Goal: Information Seeking & Learning: Learn about a topic

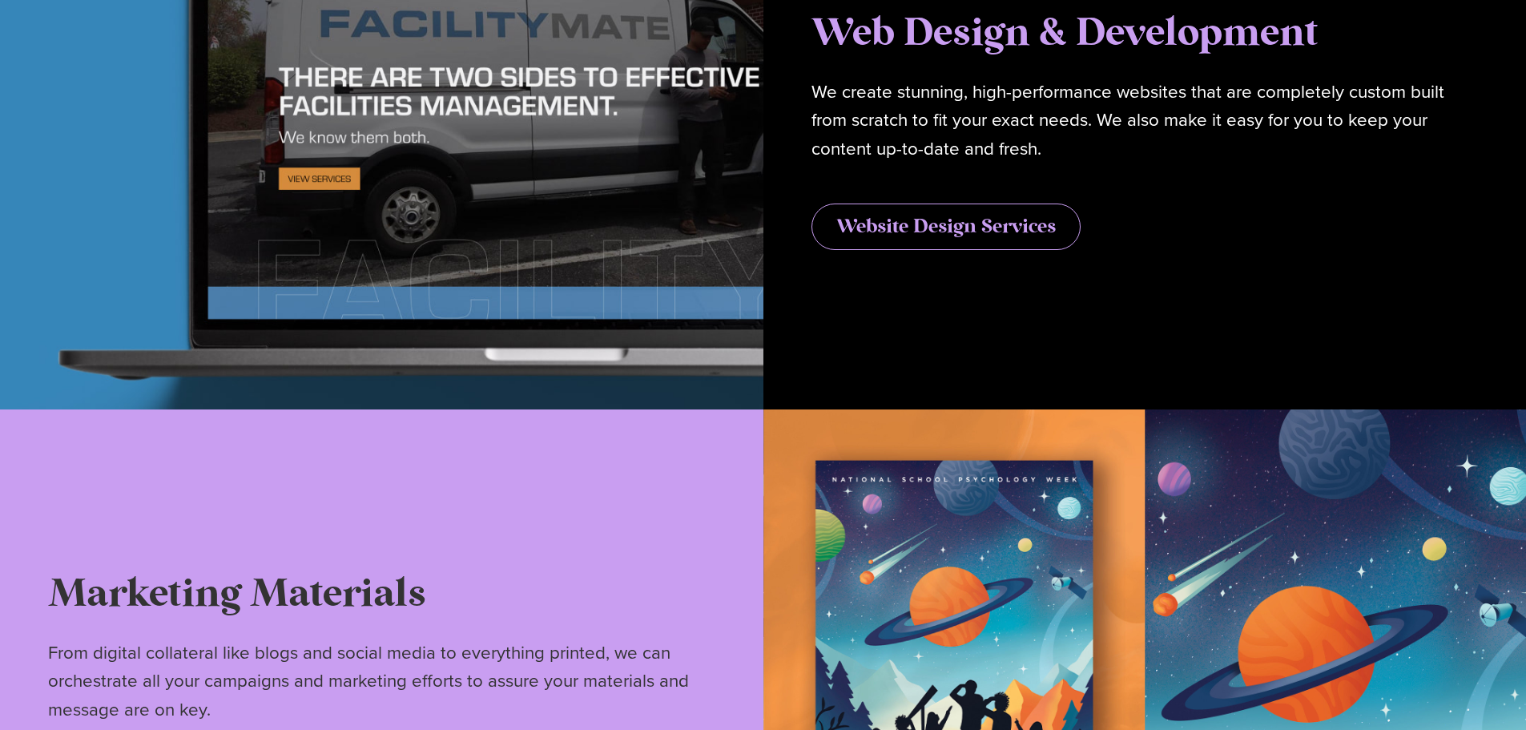
scroll to position [4725, 0]
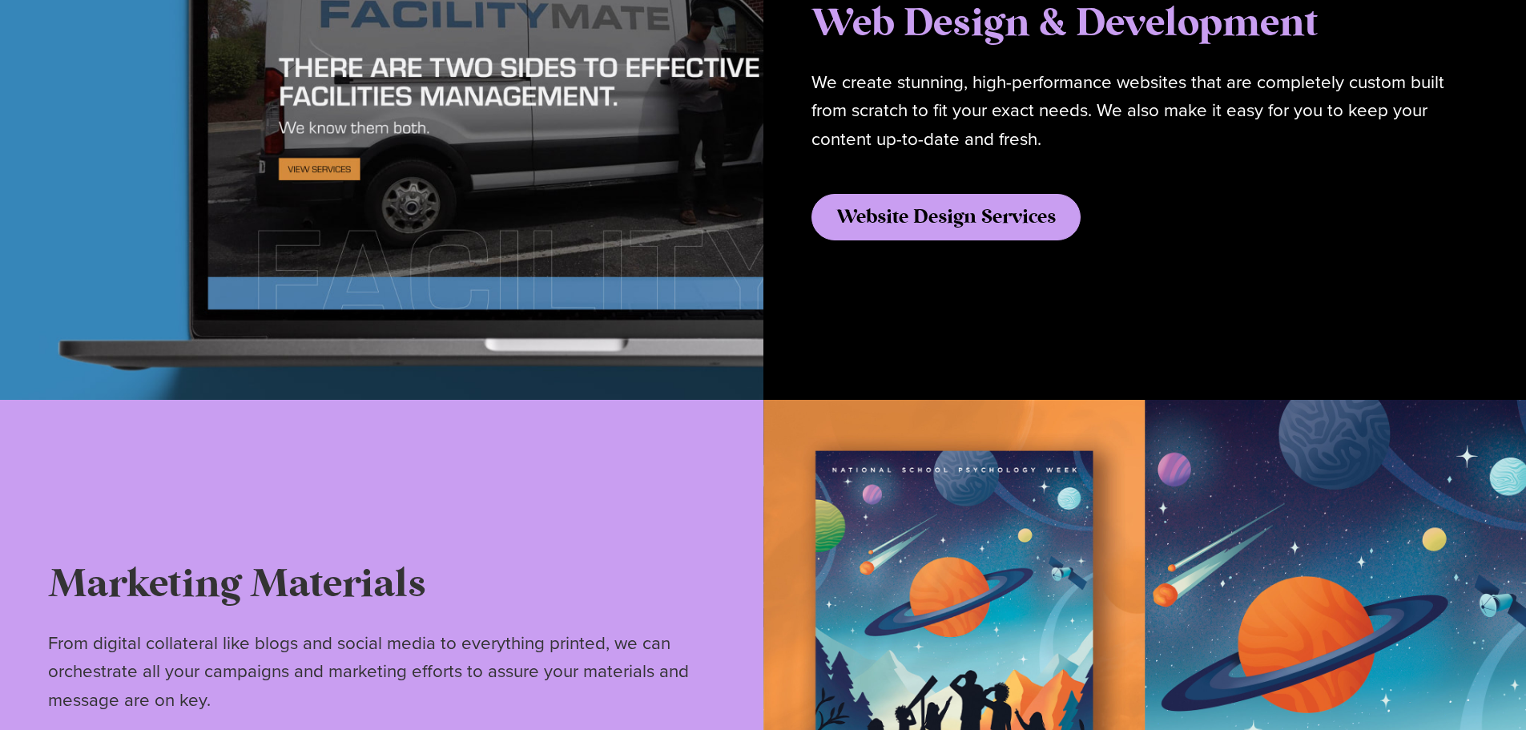
click at [977, 223] on span "Website Design Services" at bounding box center [945, 216] width 219 height 19
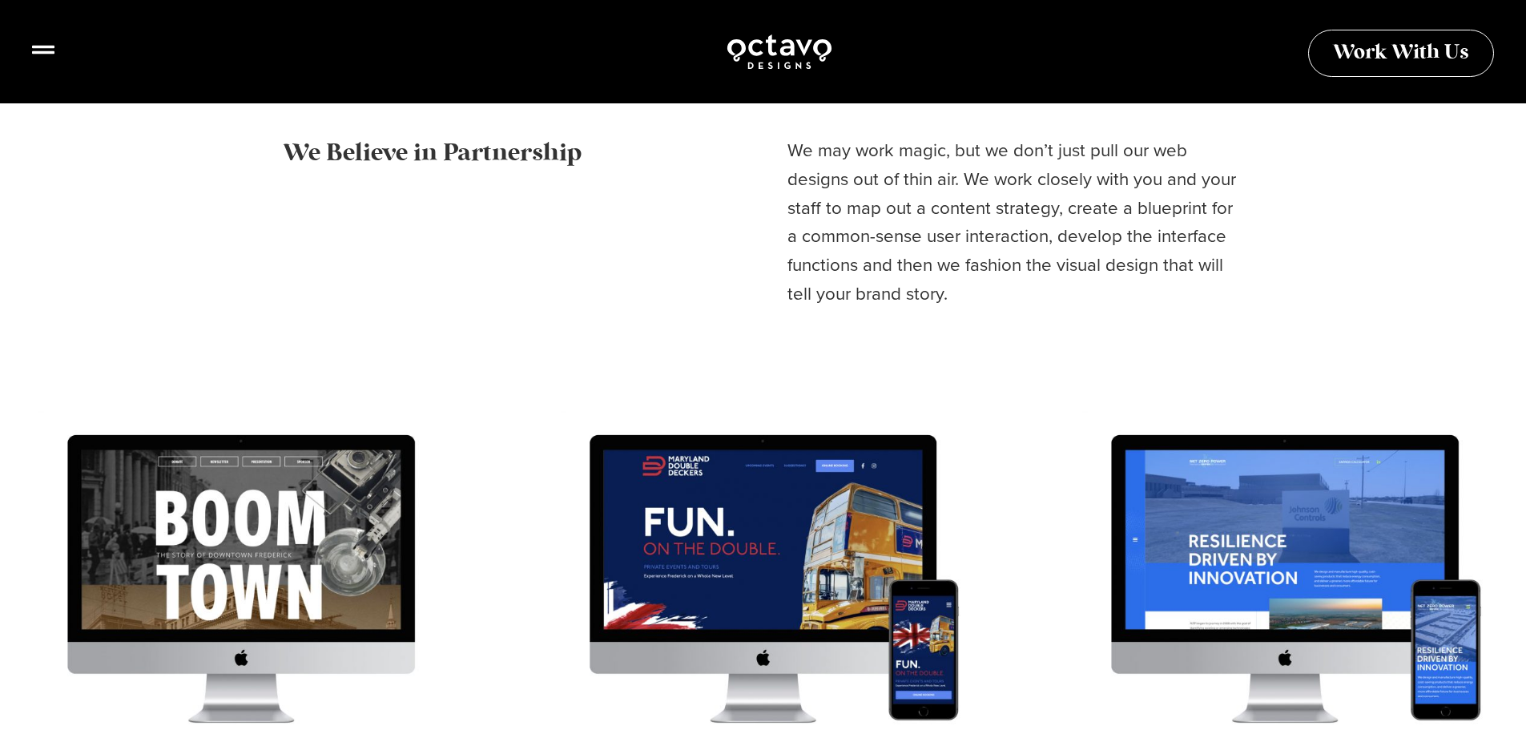
scroll to position [1842, 0]
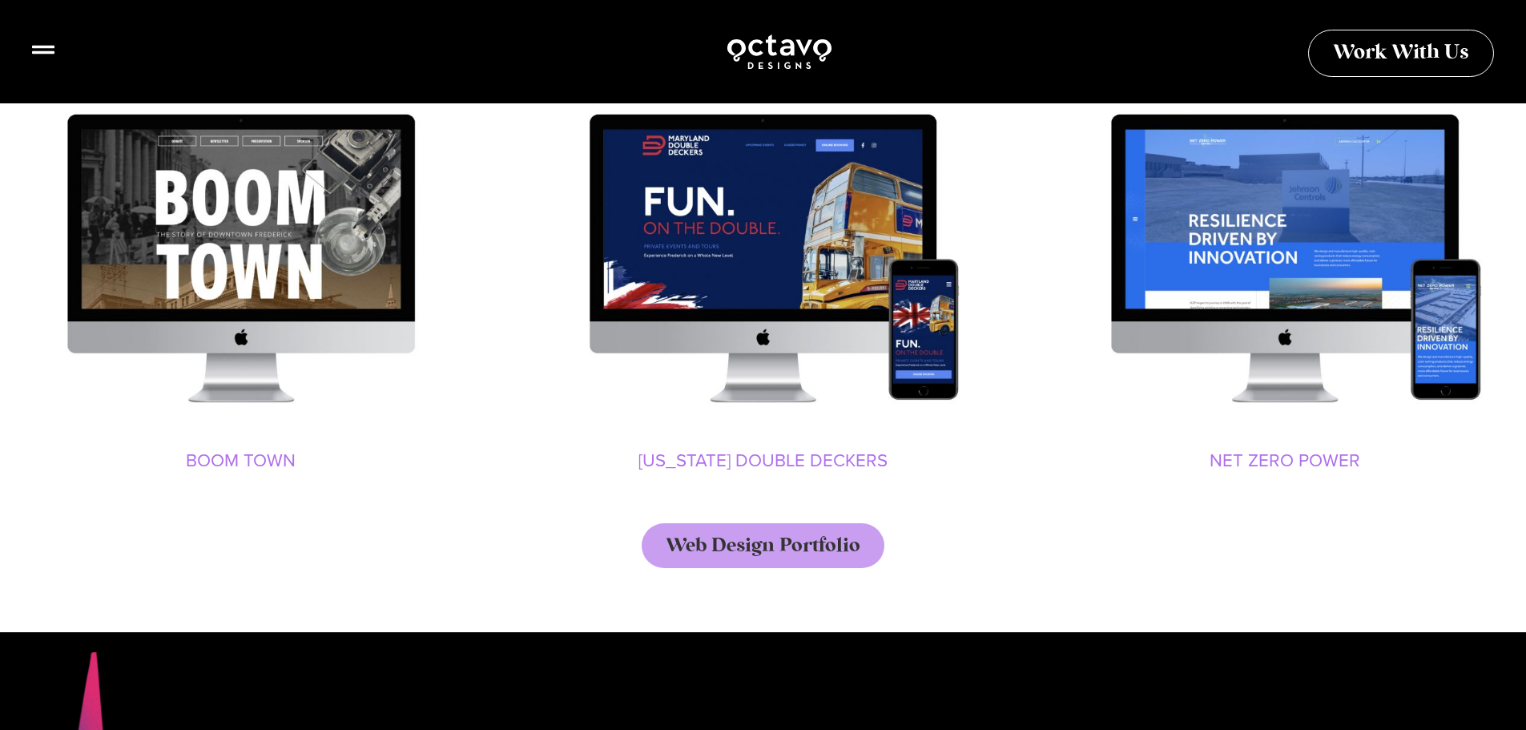
click at [213, 250] on img "1 / 9" at bounding box center [241, 256] width 482 height 361
click at [261, 462] on link "Boom Town" at bounding box center [241, 460] width 110 height 26
click at [271, 469] on link "Boom Town" at bounding box center [241, 460] width 110 height 26
click at [774, 462] on link "Maryland Double Deckers" at bounding box center [762, 460] width 249 height 26
click at [1275, 465] on link "Net Zero Power" at bounding box center [1284, 460] width 151 height 26
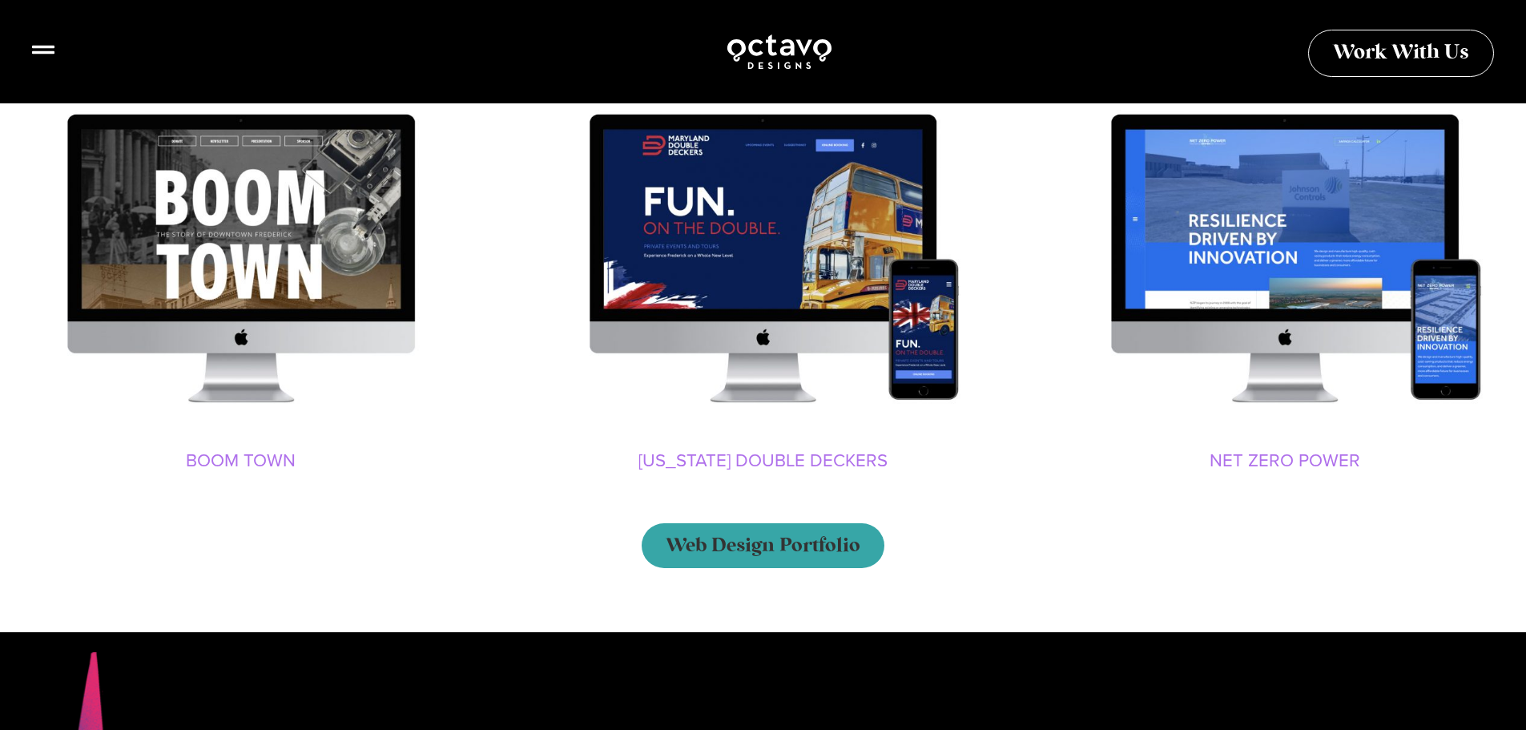
click at [718, 548] on span "Web Design Portfolio" at bounding box center [763, 545] width 195 height 19
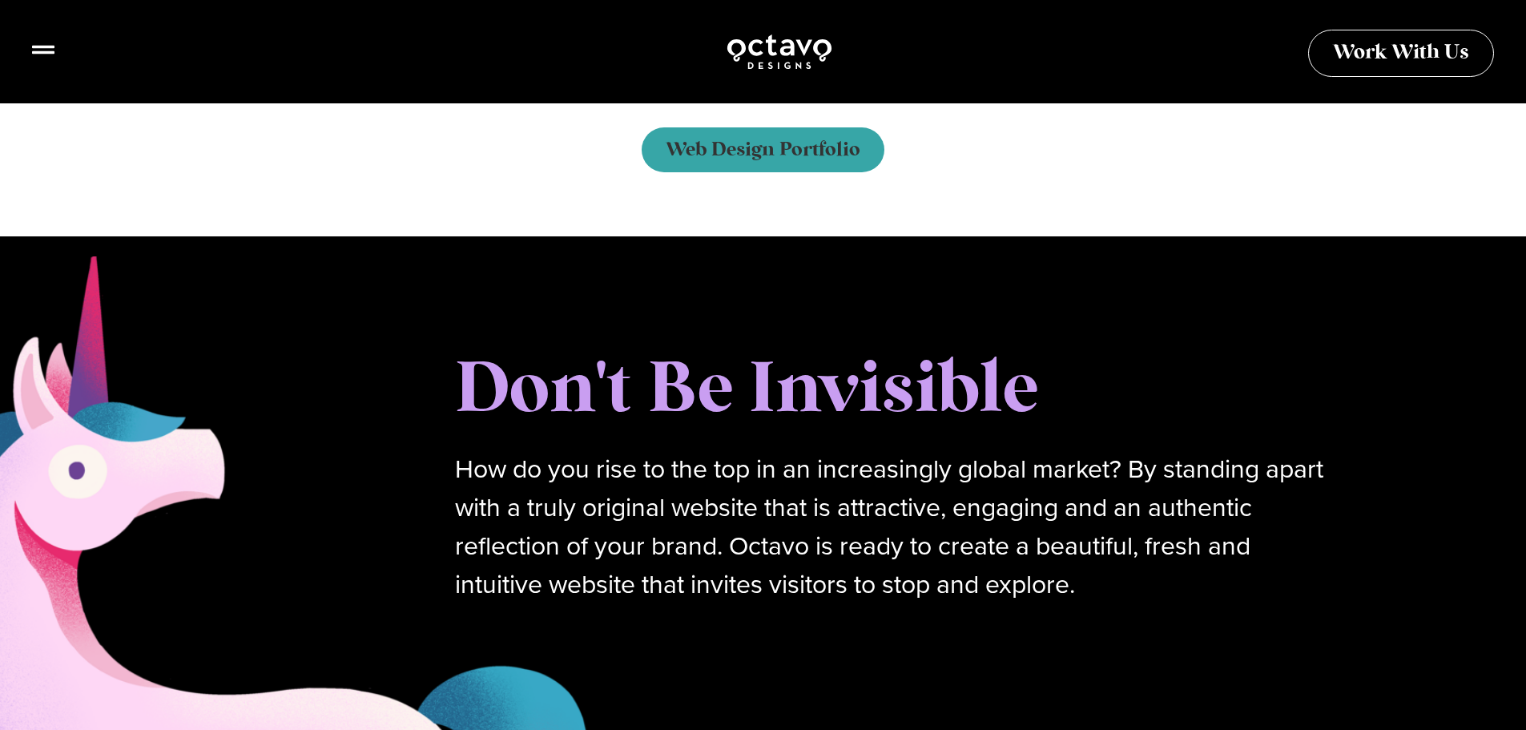
scroll to position [2242, 0]
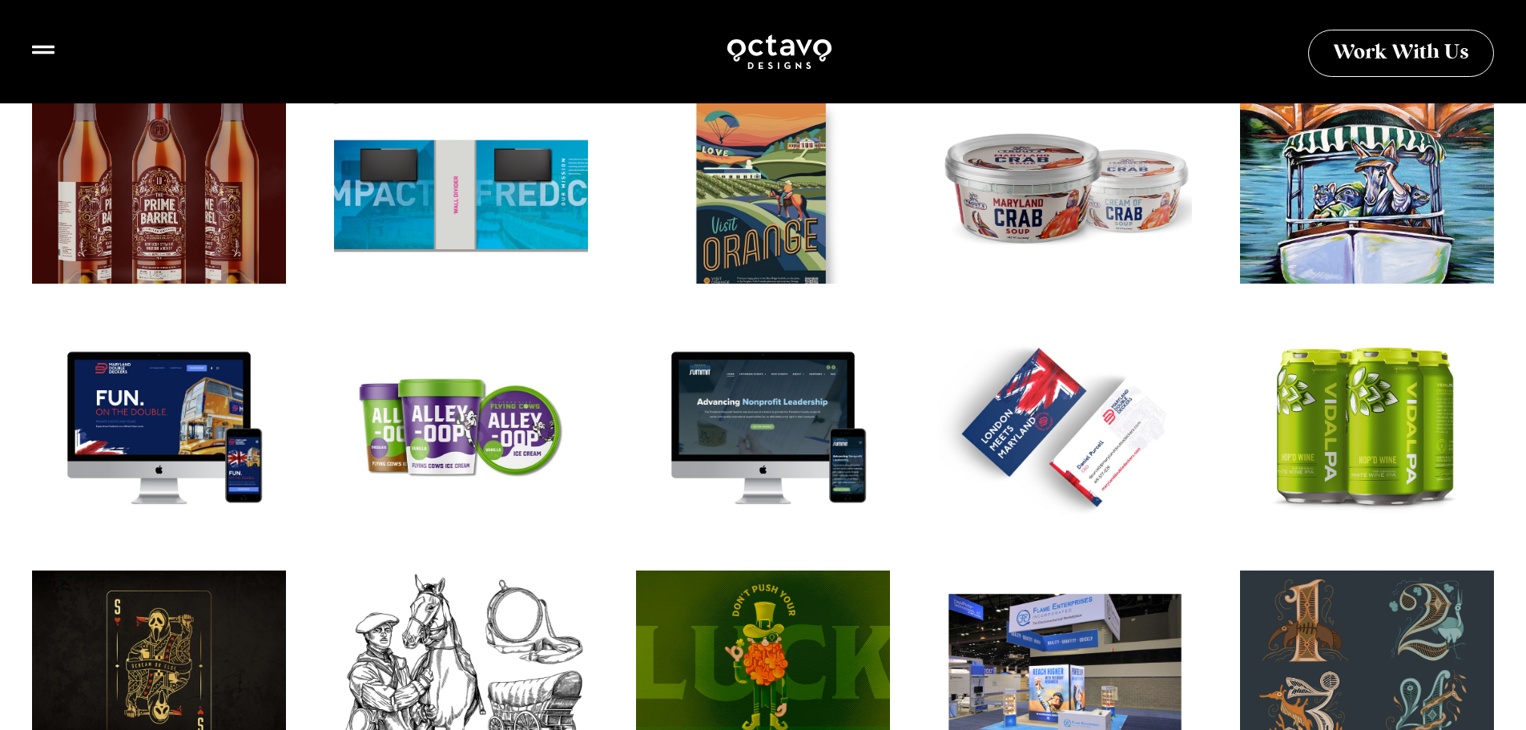
scroll to position [881, 0]
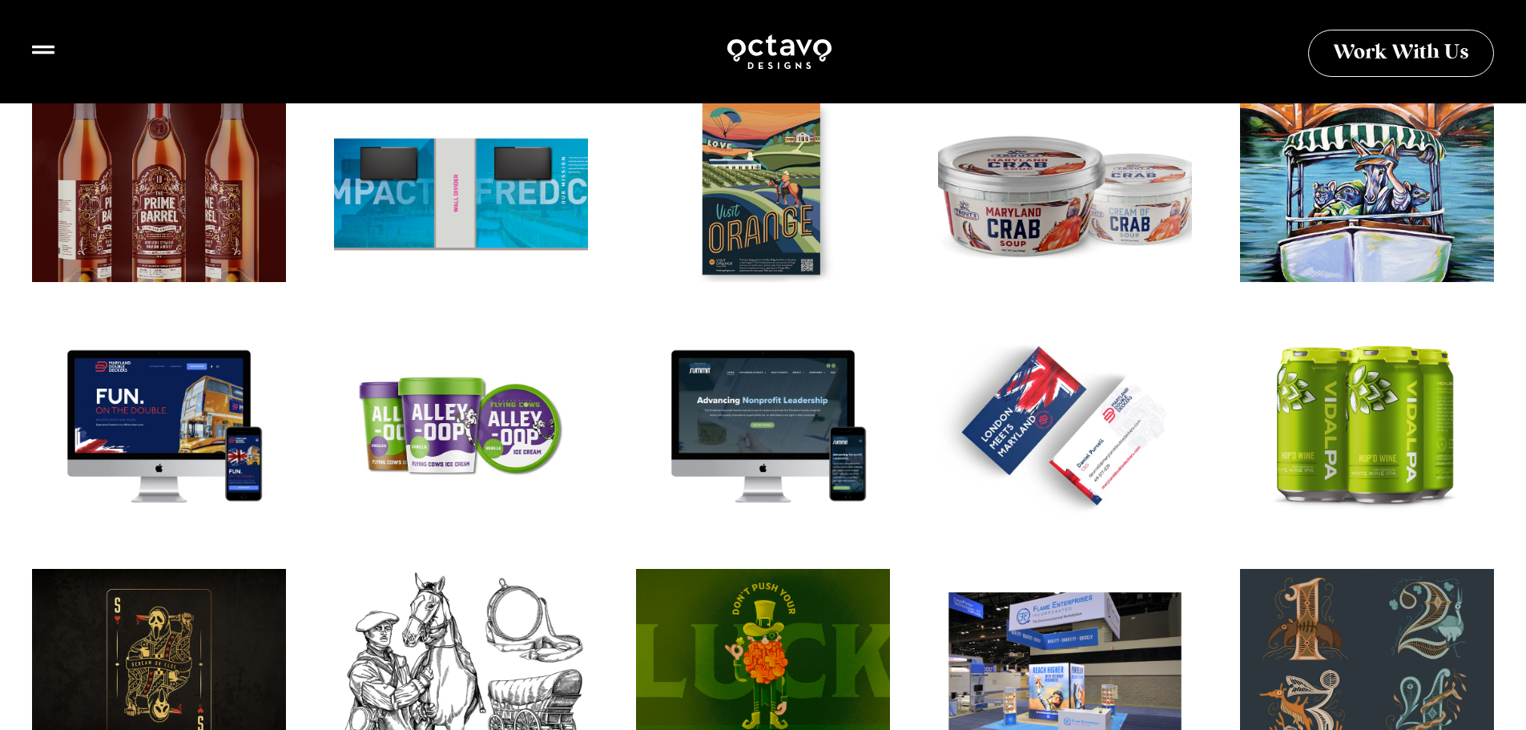
click at [1020, 219] on div "Trout Supreme Seafood Crab Soup Packaging" at bounding box center [1064, 196] width 279 height 210
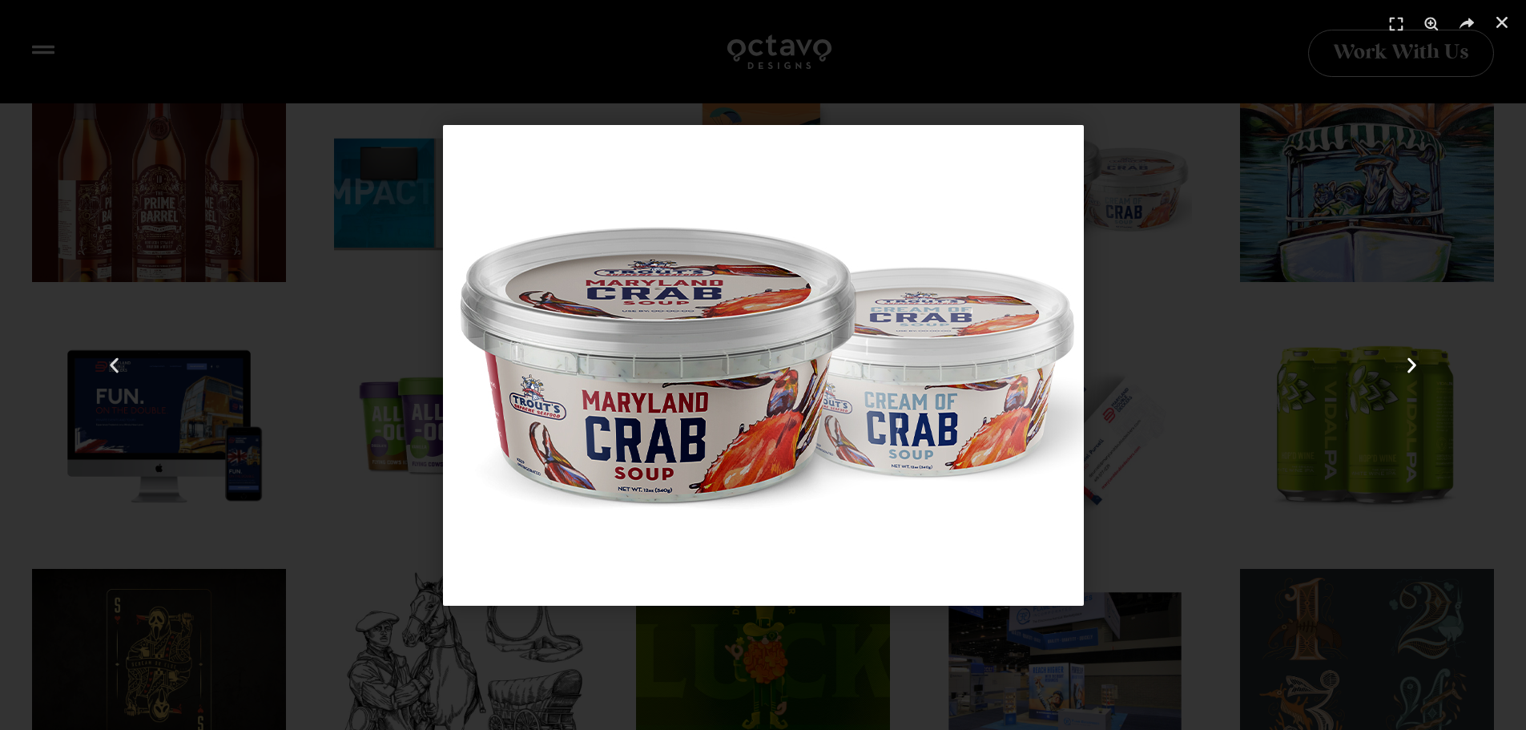
click at [1409, 364] on icon "Next slide" at bounding box center [1411, 365] width 20 height 20
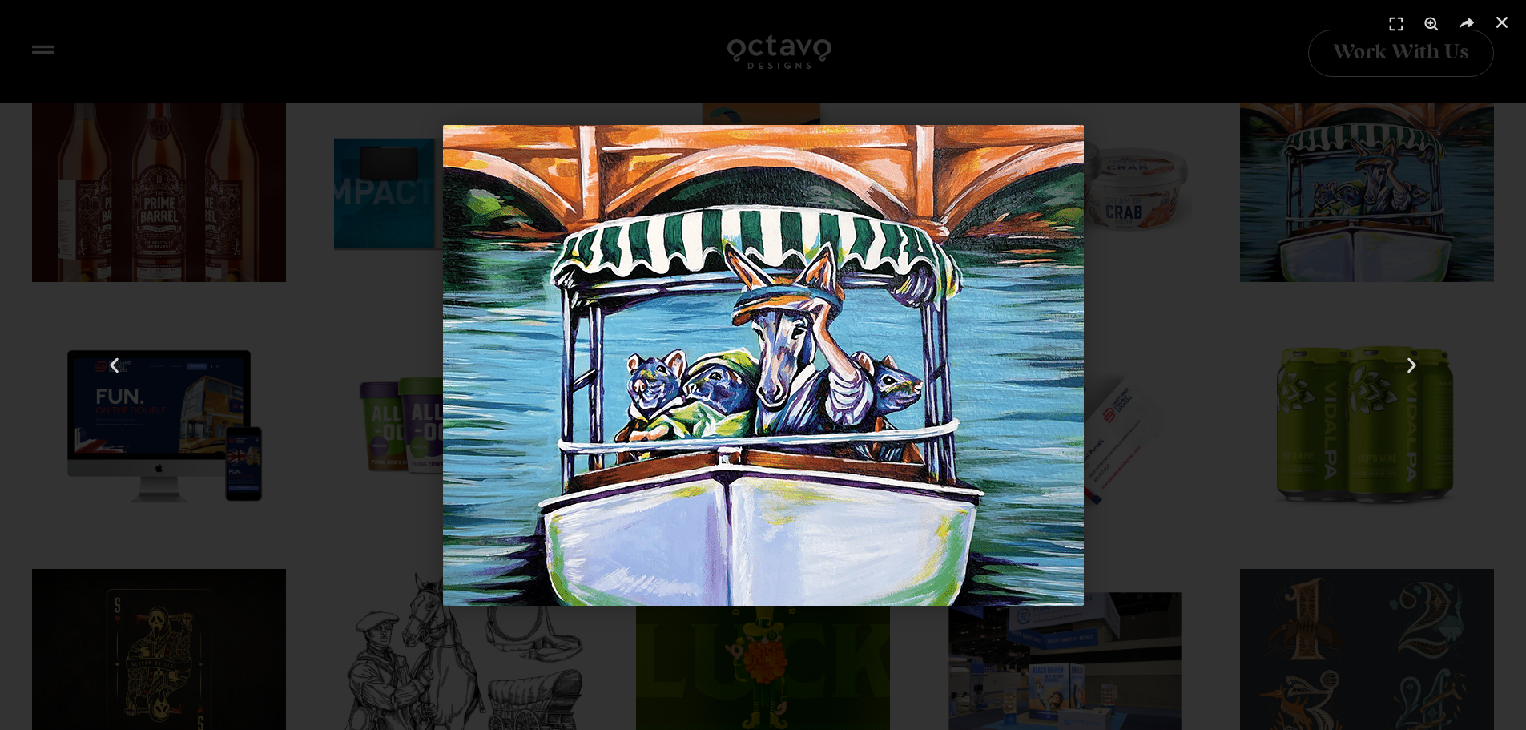
click at [1239, 362] on div "10 / 302" at bounding box center [762, 364] width 1413 height 617
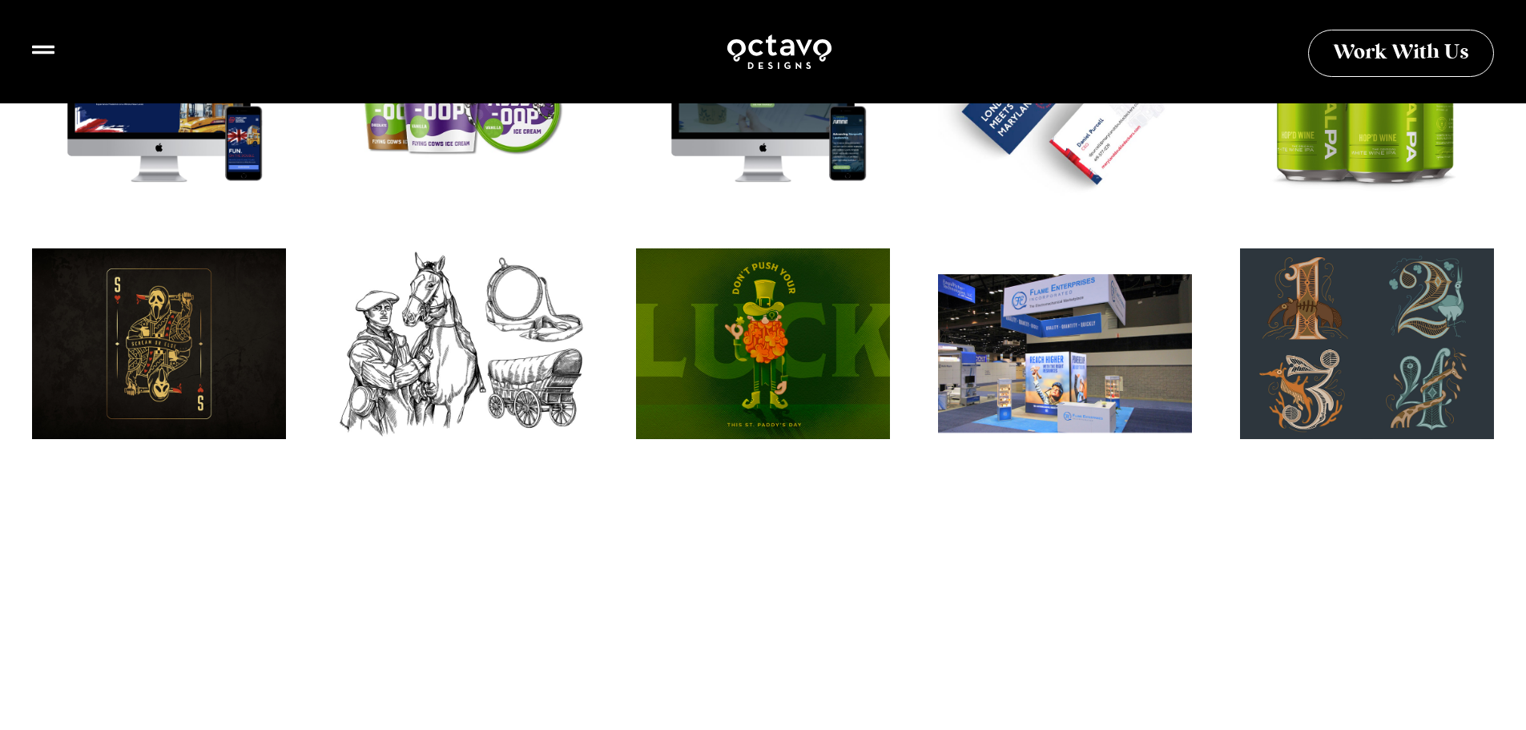
scroll to position [1522, 0]
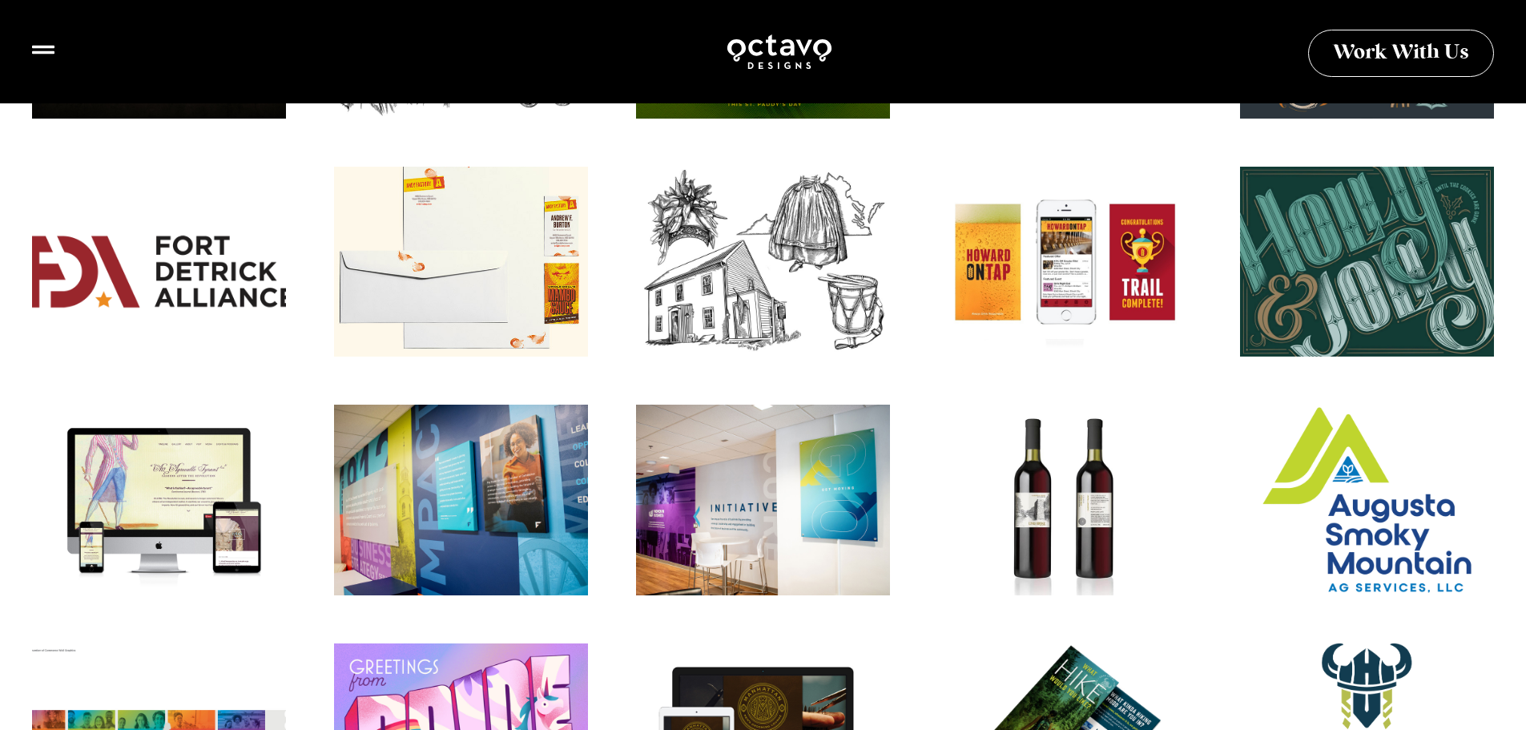
click at [224, 270] on div "Fort Detrick Logo Design" at bounding box center [158, 272] width 279 height 210
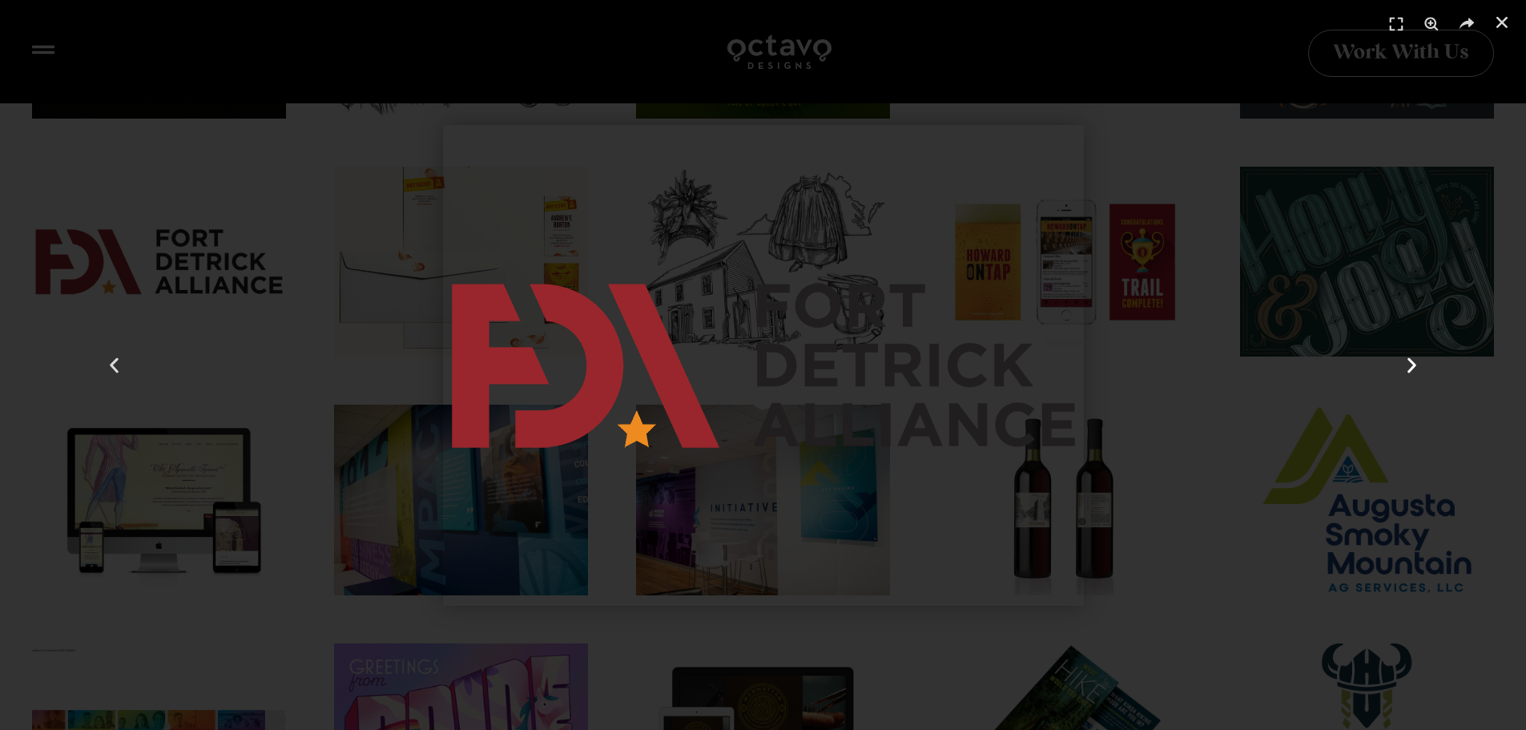
click at [1413, 365] on use "Next slide" at bounding box center [1411, 364] width 9 height 15
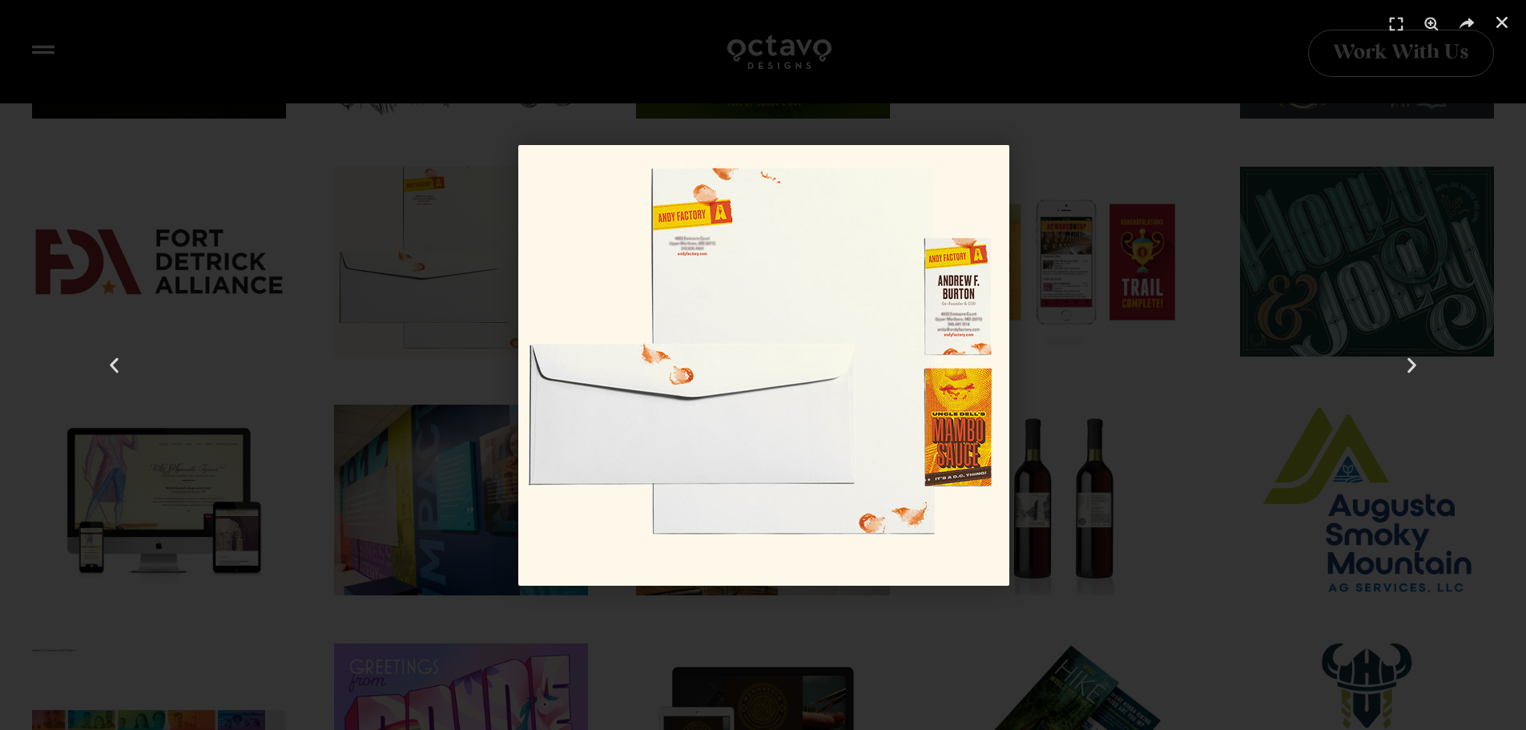
click at [1072, 215] on div "22 / 302" at bounding box center [763, 364] width 1413 height 617
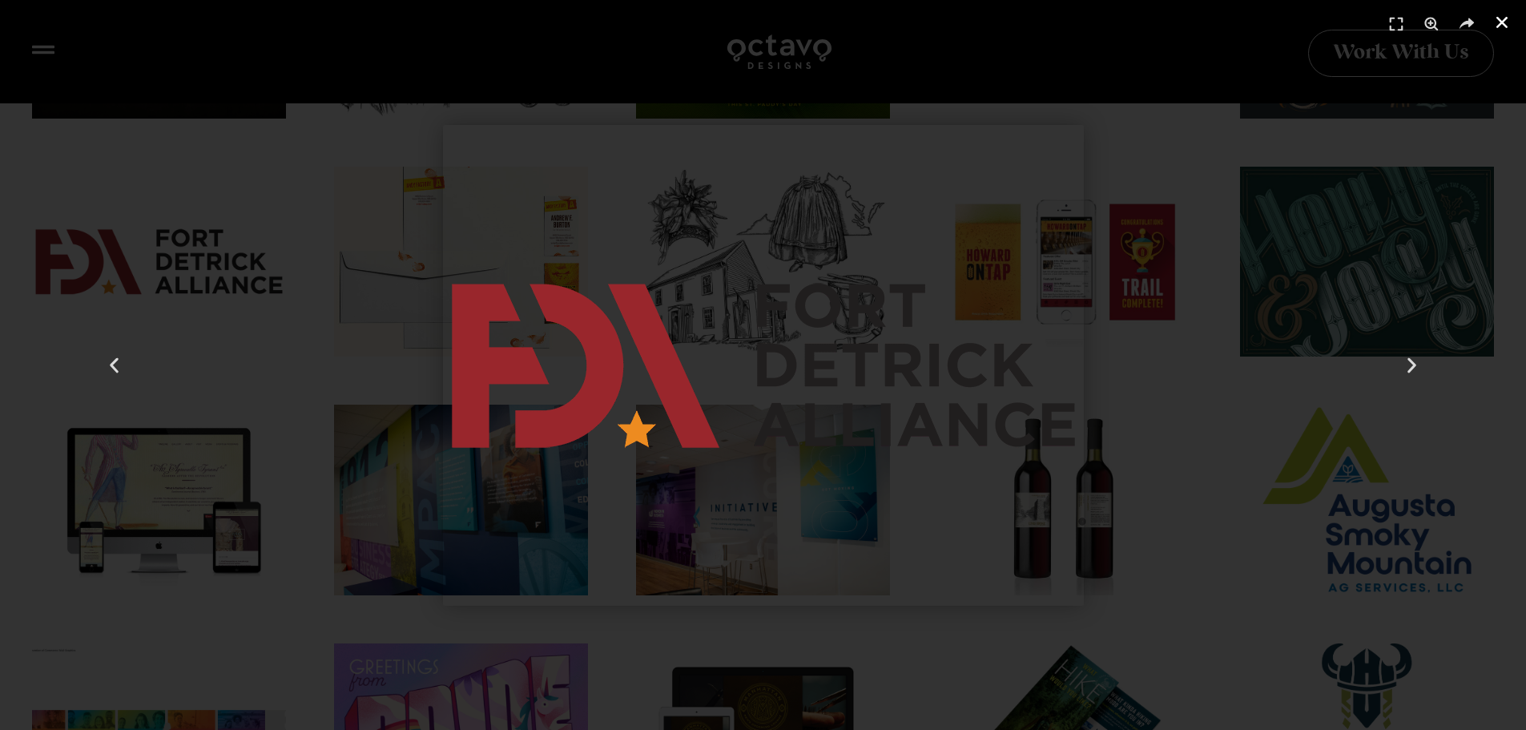
click at [1507, 19] on icon "Close (Esc)" at bounding box center [1502, 22] width 16 height 16
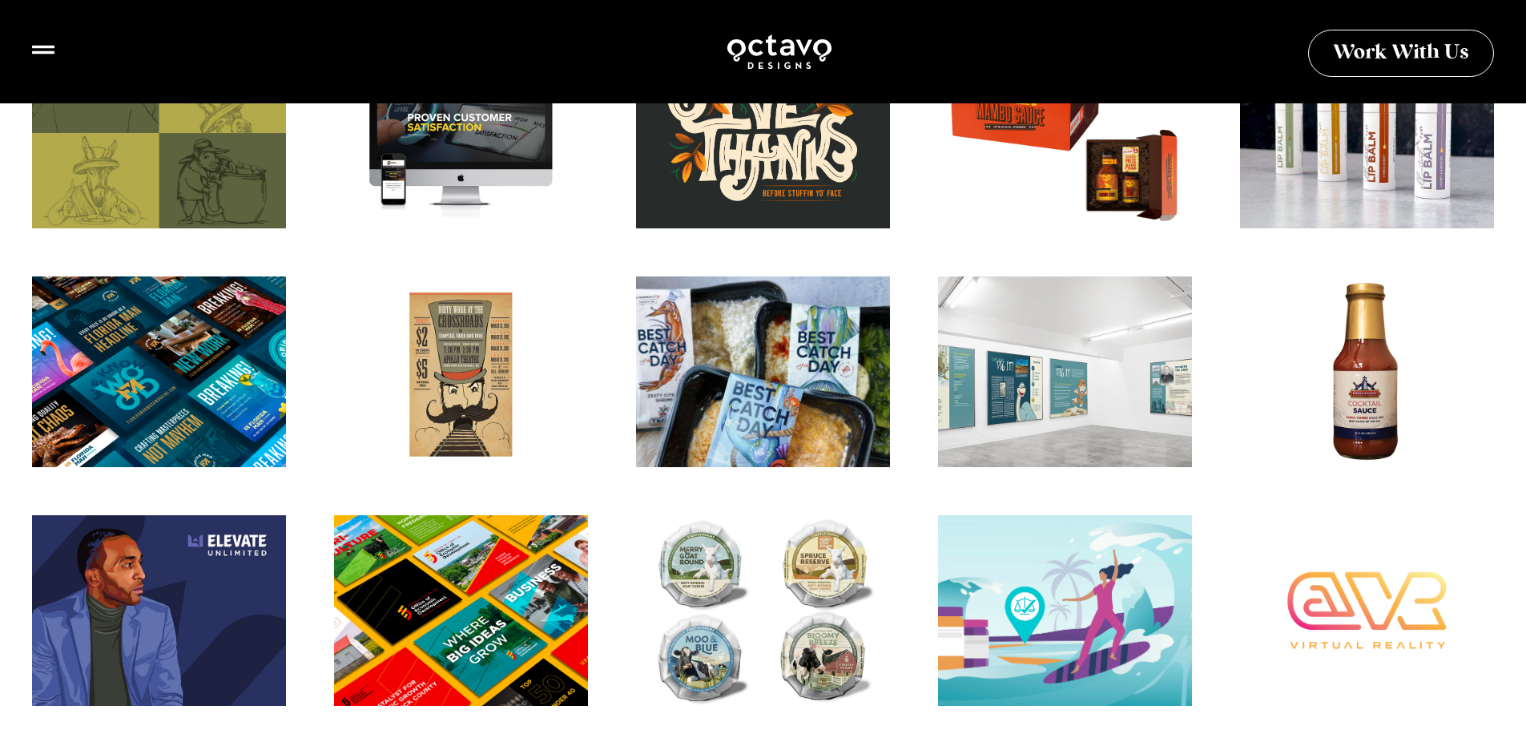
scroll to position [2803, 0]
